Goal: Check status: Check status

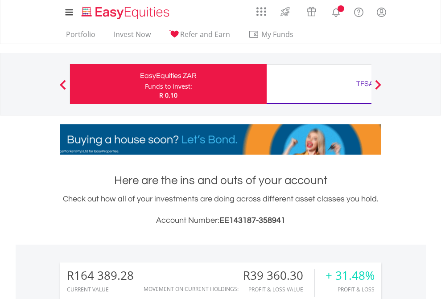
scroll to position [86, 140]
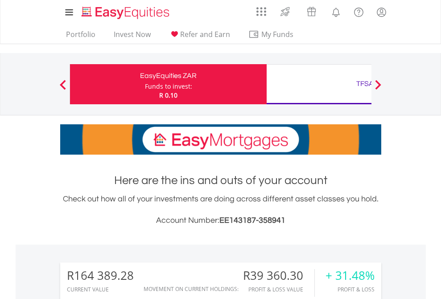
click at [145, 84] on div "Funds to invest:" at bounding box center [168, 86] width 47 height 9
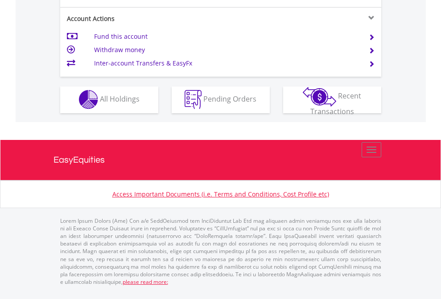
scroll to position [834, 0]
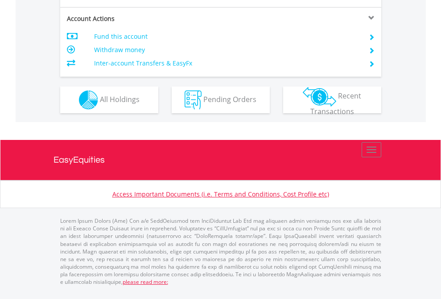
scroll to position [837, 0]
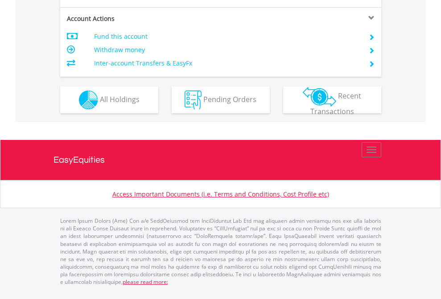
scroll to position [778, 0]
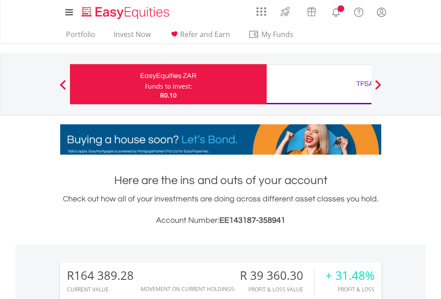
scroll to position [86, 140]
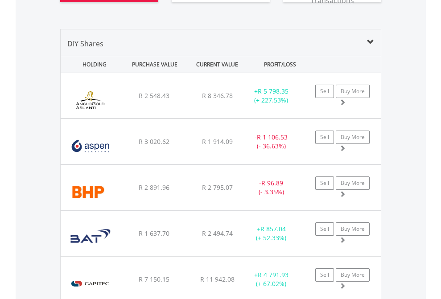
scroll to position [1046, 0]
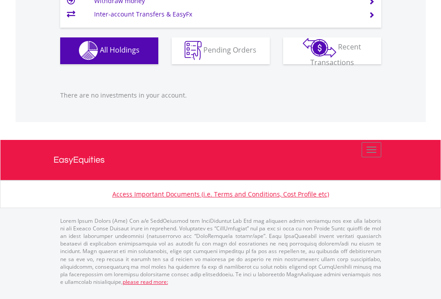
scroll to position [86, 140]
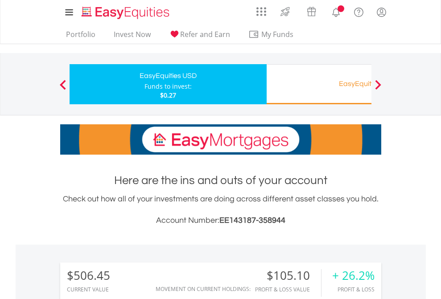
scroll to position [86, 140]
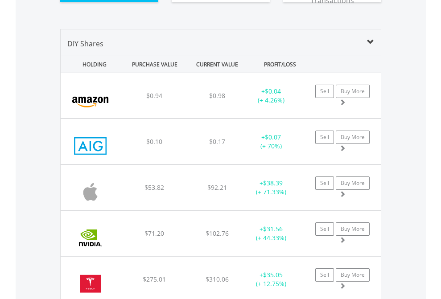
scroll to position [992, 0]
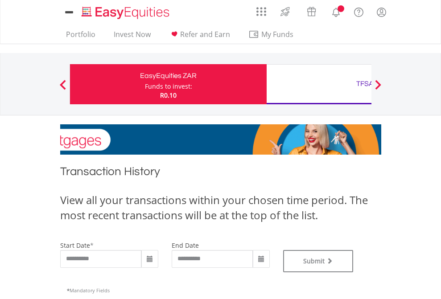
type input "**********"
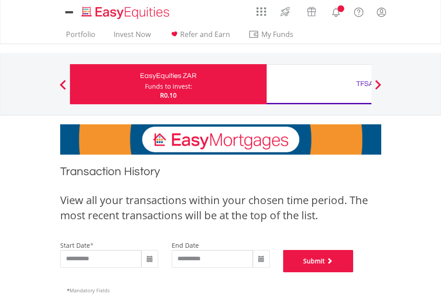
click at [354, 273] on button "Submit" at bounding box center [318, 261] width 70 height 22
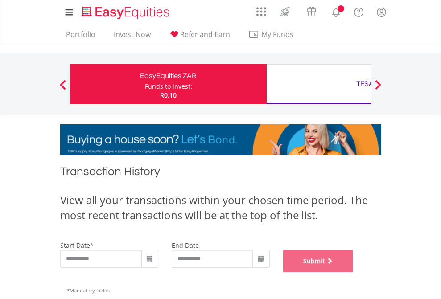
scroll to position [362, 0]
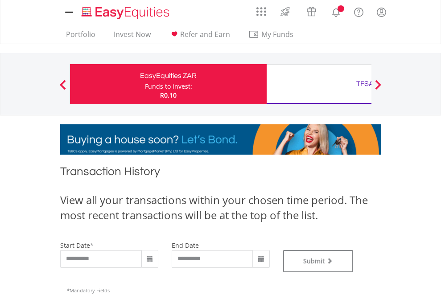
click at [319, 84] on div "TFSA" at bounding box center [365, 84] width 186 height 12
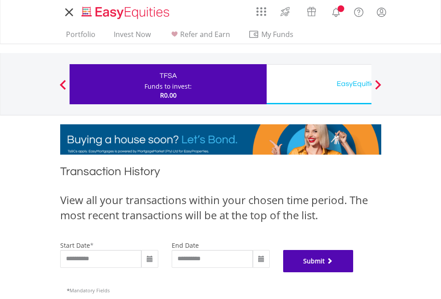
click at [354, 273] on button "Submit" at bounding box center [318, 261] width 70 height 22
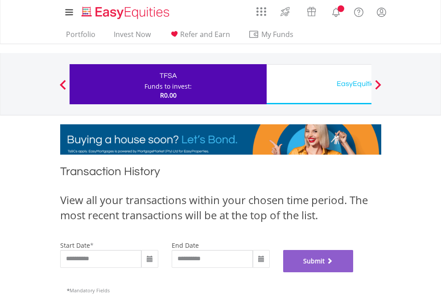
scroll to position [362, 0]
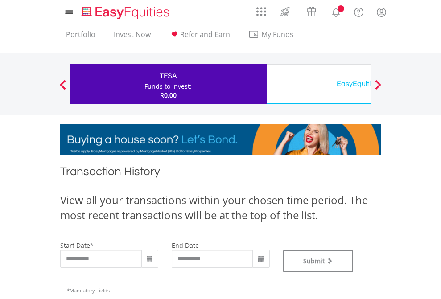
click at [319, 84] on div "EasyEquities USD" at bounding box center [365, 84] width 186 height 12
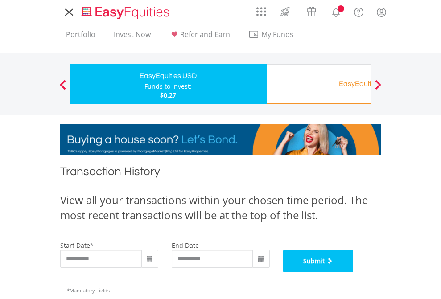
click at [354, 273] on button "Submit" at bounding box center [318, 261] width 70 height 22
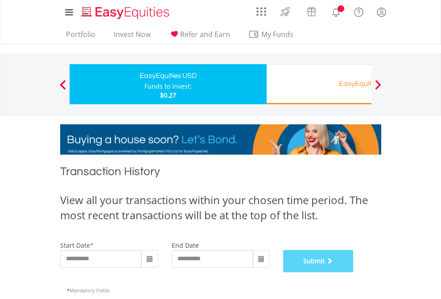
scroll to position [362, 0]
